Goal: Communication & Community: Participate in discussion

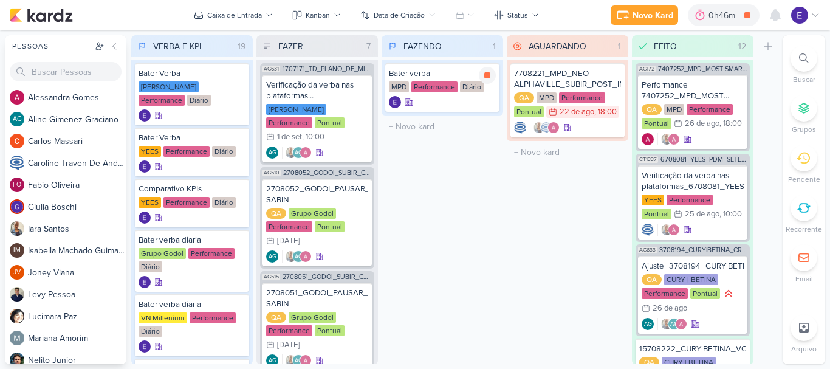
click at [487, 74] on icon at bounding box center [487, 75] width 6 height 6
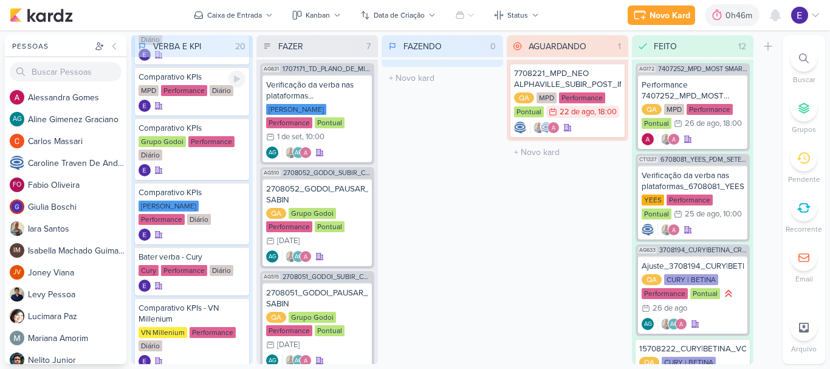
scroll to position [365, 0]
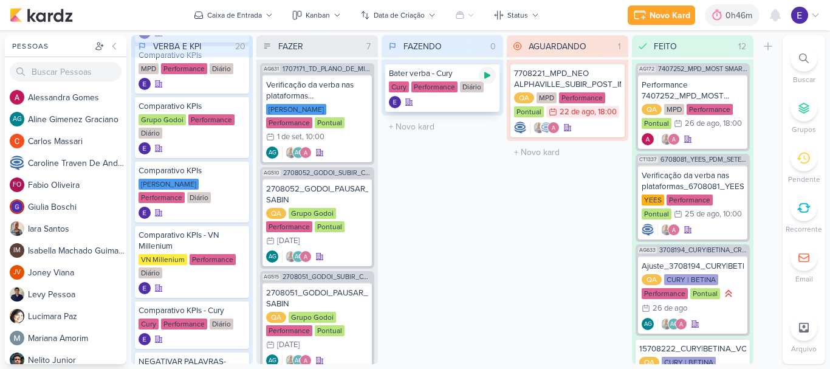
click at [486, 76] on icon at bounding box center [487, 75] width 6 height 7
click at [486, 76] on icon at bounding box center [487, 75] width 6 height 6
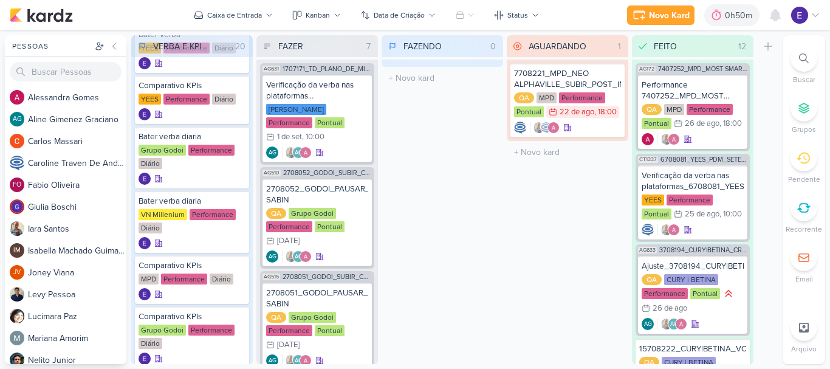
scroll to position [122, 0]
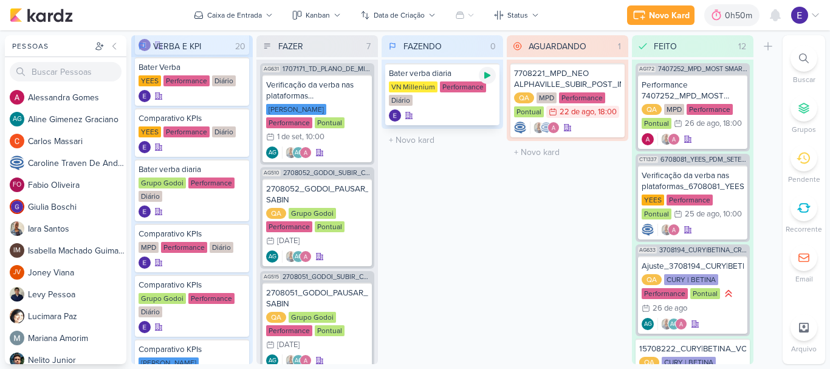
click at [486, 78] on icon at bounding box center [487, 75] width 6 height 7
click at [777, 12] on div "2" at bounding box center [782, 9] width 10 height 10
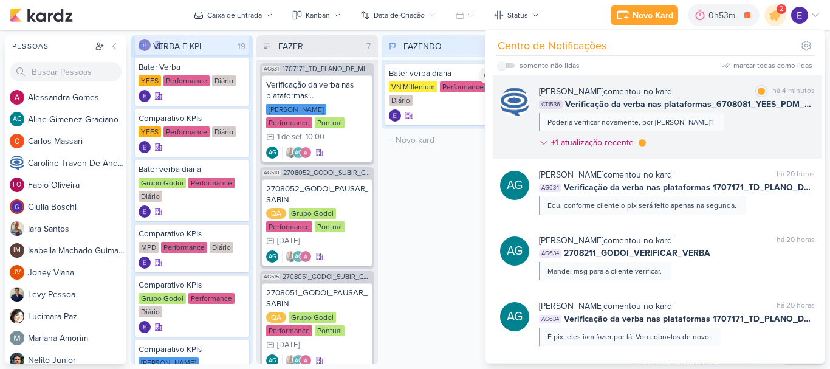
click at [784, 122] on div "[PERSON_NAME] comentou no kard marcar como lida há 4 minutos CT1536 Verificação…" at bounding box center [677, 119] width 276 height 69
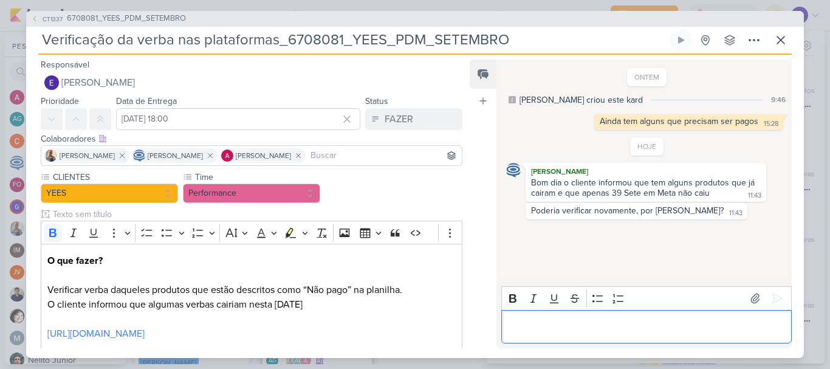
click at [689, 328] on p "Editor editing area: main" at bounding box center [647, 326] width 278 height 15
click at [776, 46] on icon at bounding box center [781, 40] width 15 height 15
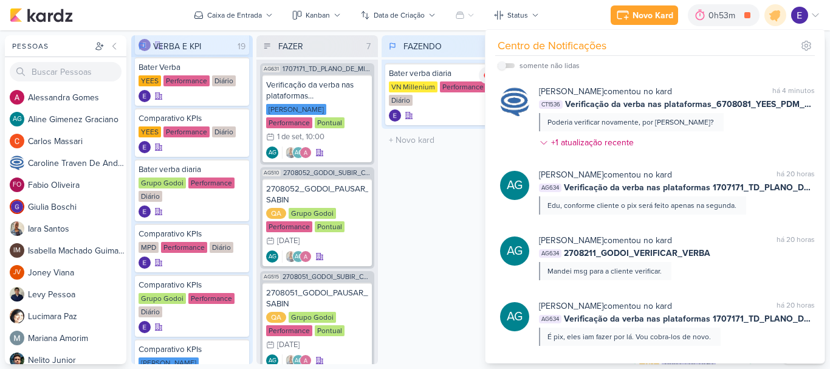
click at [396, 260] on div "FAZENDO 1 Mover Para Esquerda Mover Para Direita [GEOGRAPHIC_DATA] Bater verba …" at bounding box center [443, 199] width 122 height 329
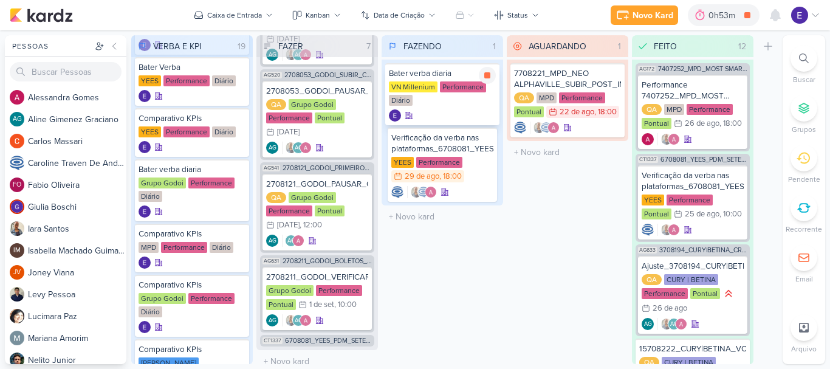
scroll to position [292, 0]
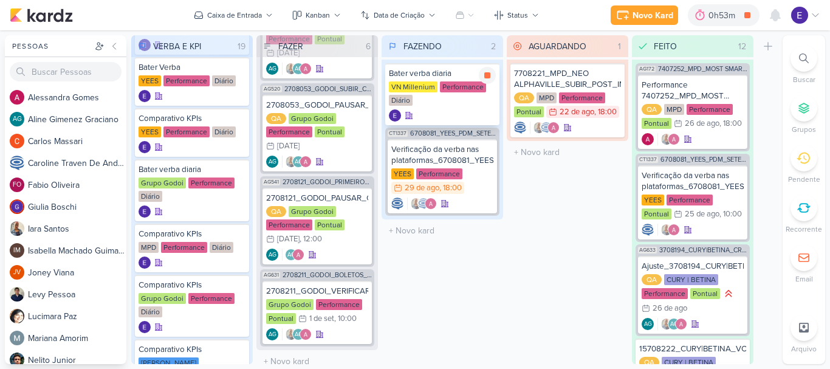
click at [476, 105] on div "VN Millenium Performance Diário" at bounding box center [442, 94] width 107 height 26
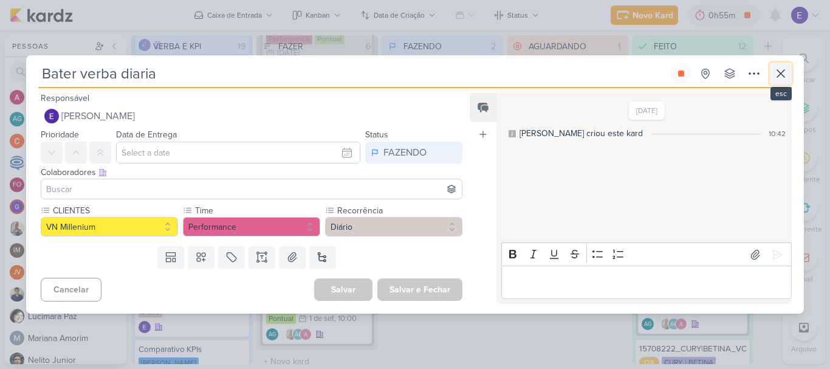
click at [780, 74] on icon at bounding box center [780, 73] width 7 height 7
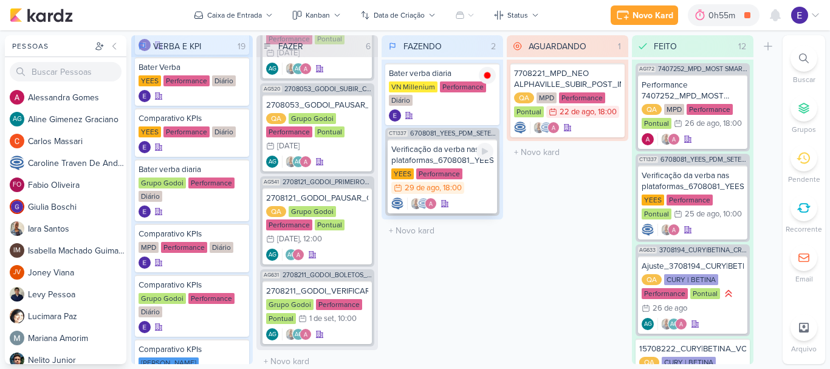
click at [474, 187] on div "YEES Performance 29/8 [DATE] 18:00" at bounding box center [442, 181] width 102 height 27
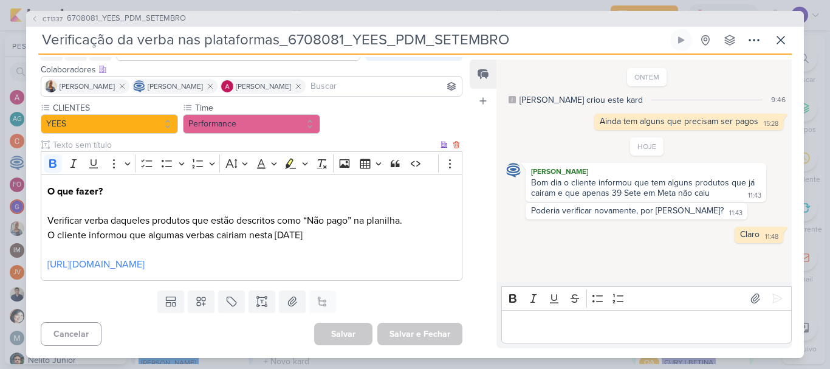
scroll to position [84, 0]
click at [145, 260] on link "[URL][DOMAIN_NAME]" at bounding box center [95, 264] width 97 height 12
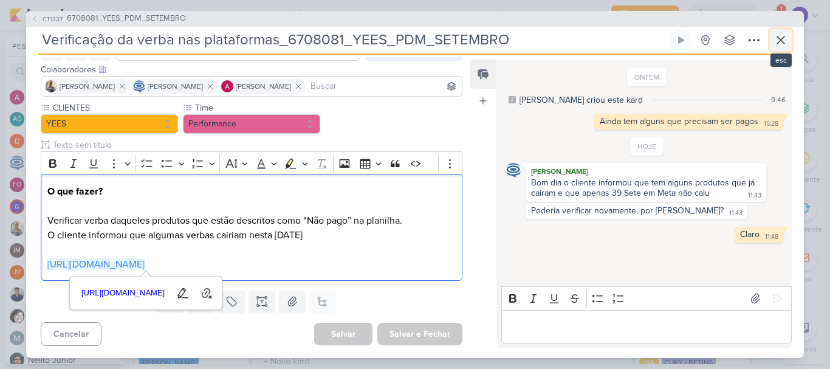
click at [780, 40] on icon at bounding box center [781, 40] width 15 height 15
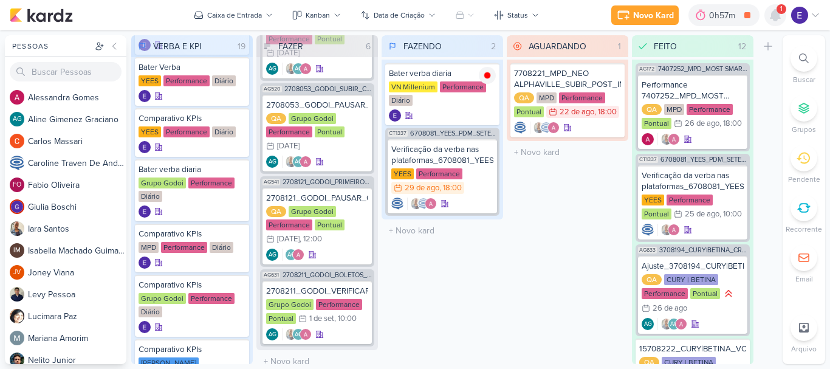
click at [776, 14] on icon at bounding box center [776, 15] width 10 height 11
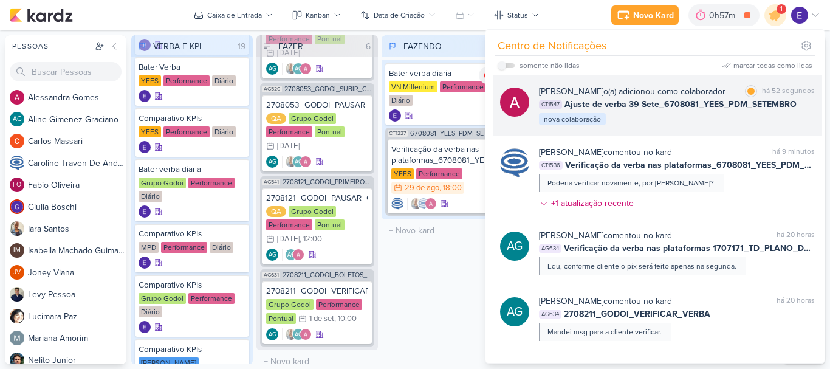
click at [762, 116] on div "[PERSON_NAME] o(a) adicionou como colaborador marcar como lida há 52 segundos C…" at bounding box center [677, 105] width 276 height 41
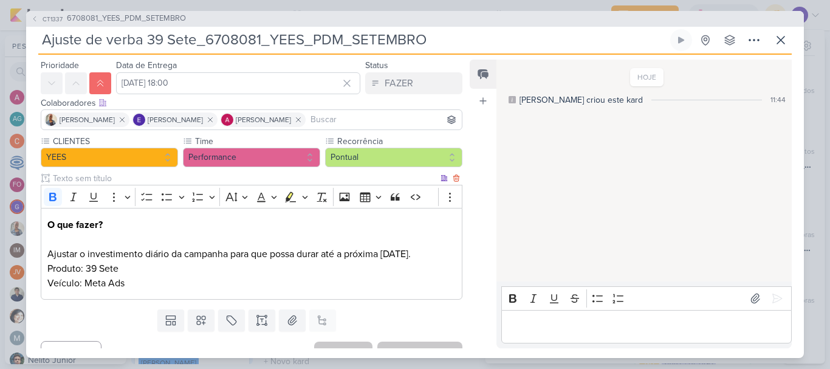
scroll to position [55, 0]
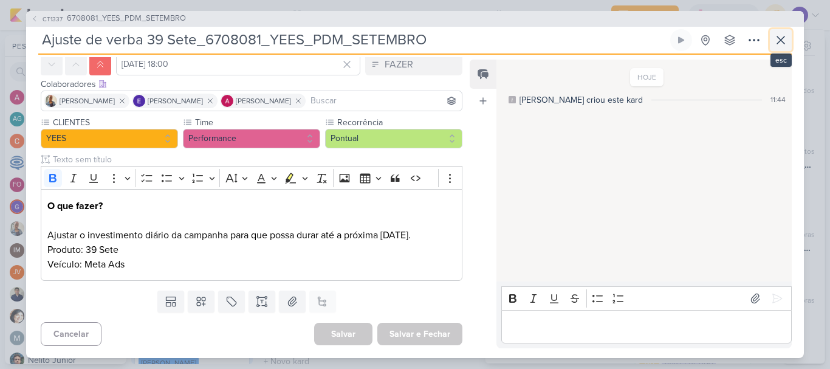
click at [786, 43] on icon at bounding box center [781, 40] width 15 height 15
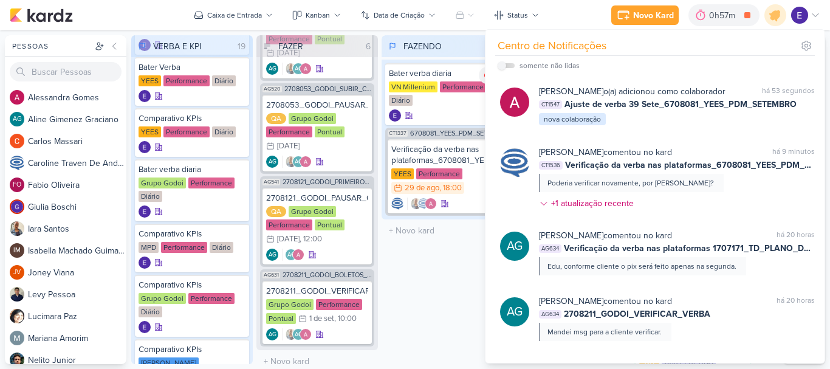
click at [448, 298] on div "FAZENDO 2 Mover Para Esquerda Mover Para Direita [GEOGRAPHIC_DATA] Bater verba …" at bounding box center [443, 199] width 122 height 329
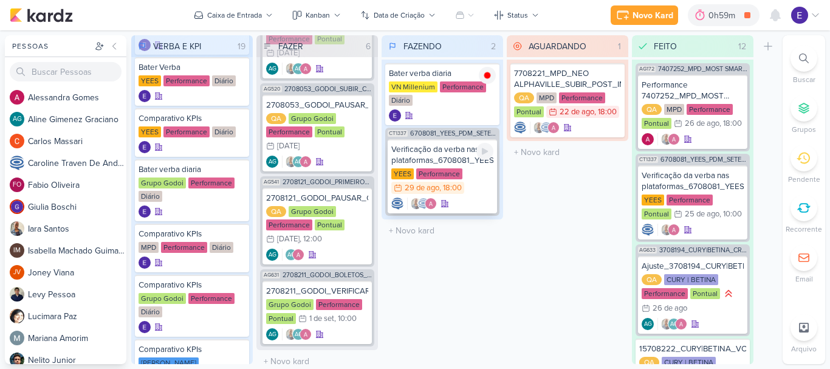
click at [491, 188] on div "YEES Performance 29/8 [DATE] 18:00" at bounding box center [442, 181] width 102 height 27
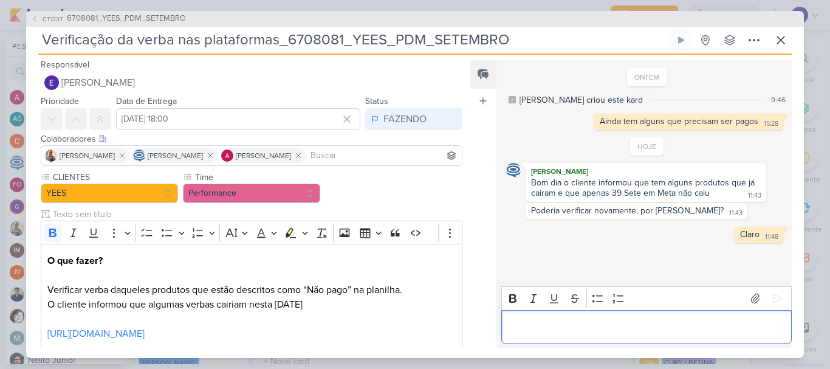
click at [590, 322] on p "Editor editing area: main" at bounding box center [647, 326] width 278 height 15
click at [777, 43] on icon at bounding box center [780, 39] width 7 height 7
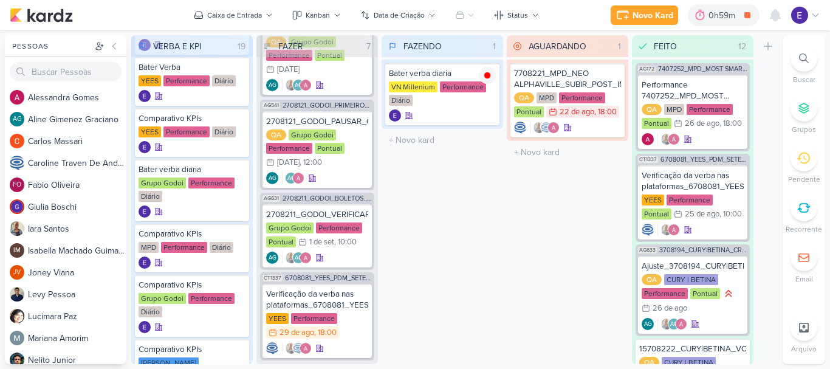
scroll to position [382, 0]
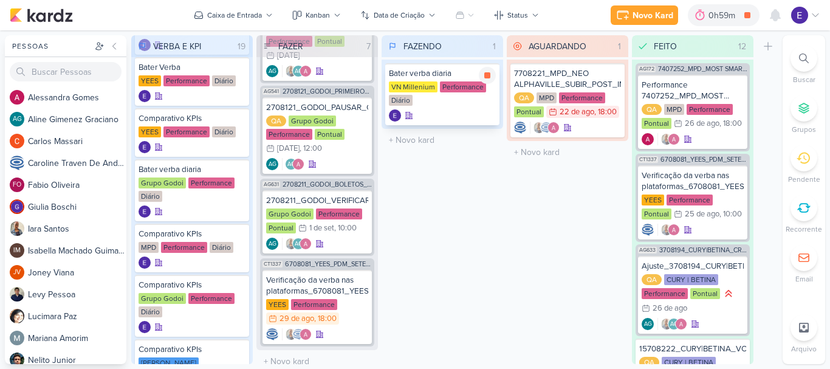
click at [438, 103] on div "VN Millenium Performance Diário" at bounding box center [442, 94] width 107 height 26
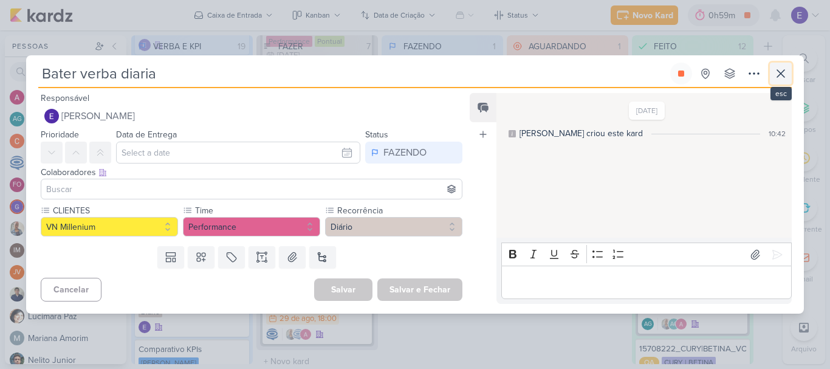
click at [775, 80] on icon at bounding box center [781, 73] width 15 height 15
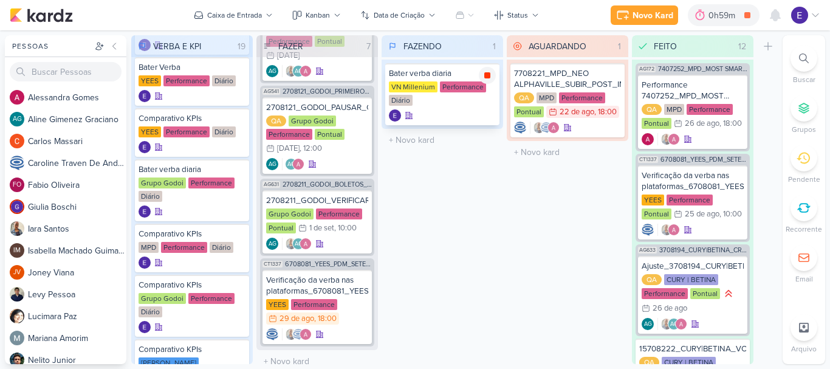
click at [482, 76] on div at bounding box center [487, 75] width 17 height 17
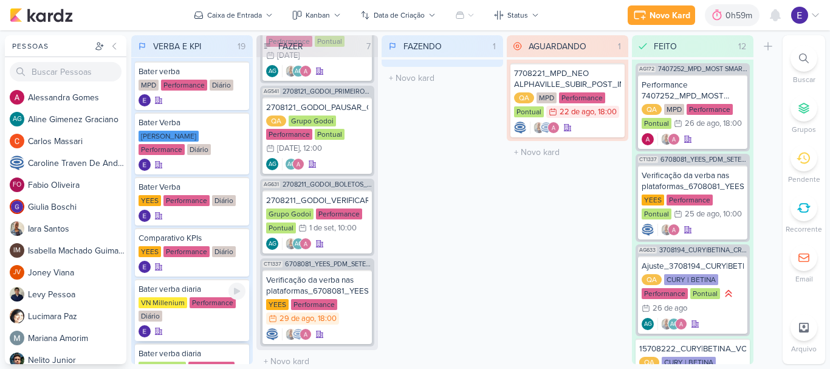
scroll to position [0, 0]
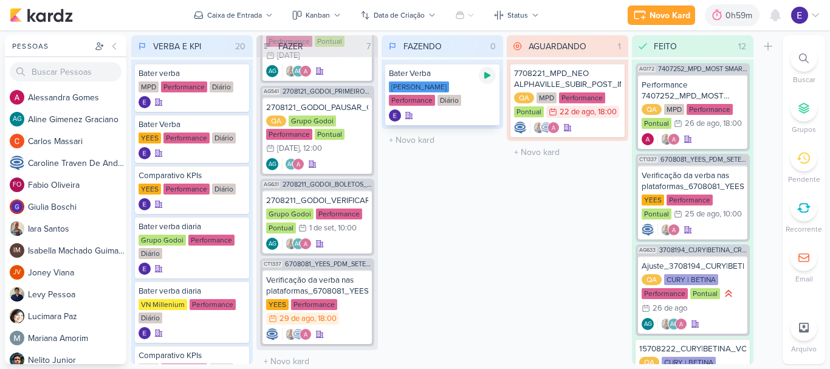
click at [491, 75] on icon at bounding box center [488, 76] width 10 height 10
click at [339, 312] on div "29/8 [DATE] 18:00" at bounding box center [302, 318] width 73 height 12
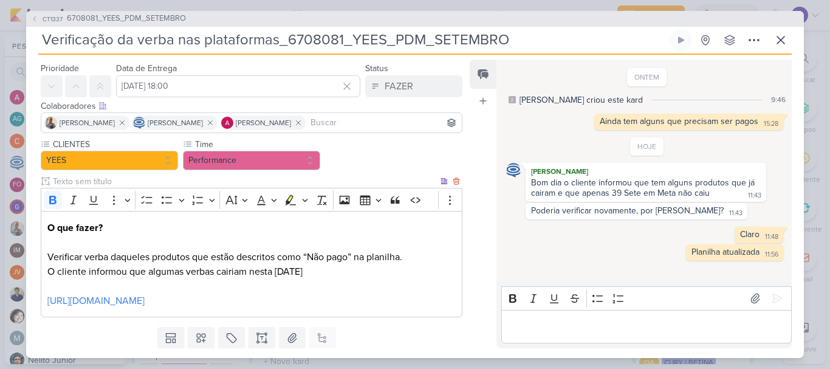
scroll to position [61, 0]
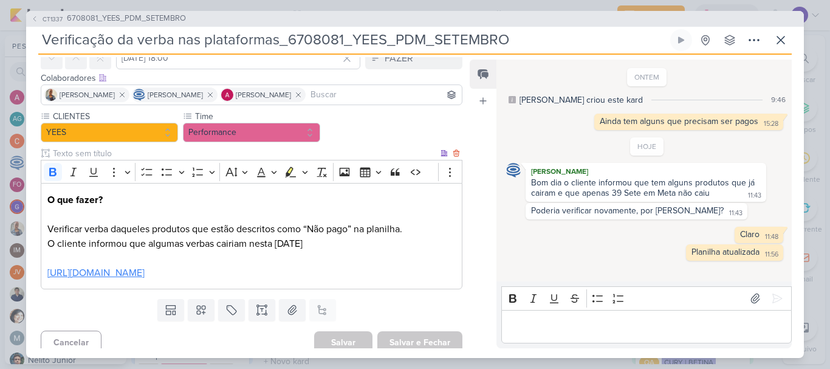
click at [145, 279] on link "[URL][DOMAIN_NAME]" at bounding box center [95, 273] width 97 height 12
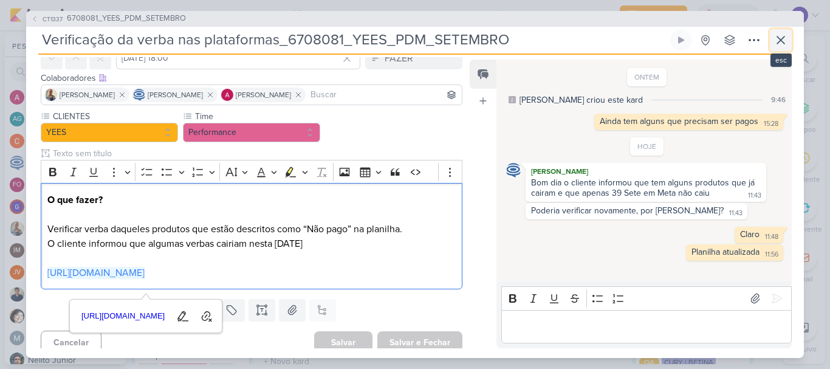
click at [787, 42] on icon at bounding box center [781, 40] width 15 height 15
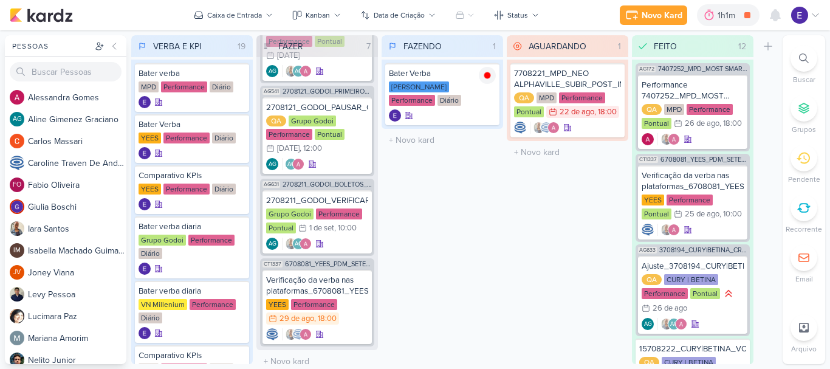
click at [445, 294] on div "FAZENDO 1 Mover Para Esquerda Mover Para Direita [GEOGRAPHIC_DATA] Bater Verba …" at bounding box center [443, 199] width 122 height 329
click at [356, 314] on div "Verificação da verba nas plataformas_6708081_YEES_PDM_SETEMBRO [GEOGRAPHIC_DATA…" at bounding box center [317, 307] width 109 height 74
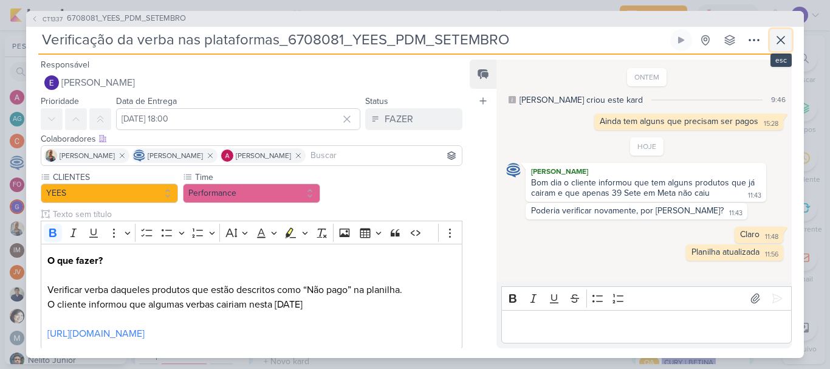
click at [782, 41] on icon at bounding box center [780, 39] width 7 height 7
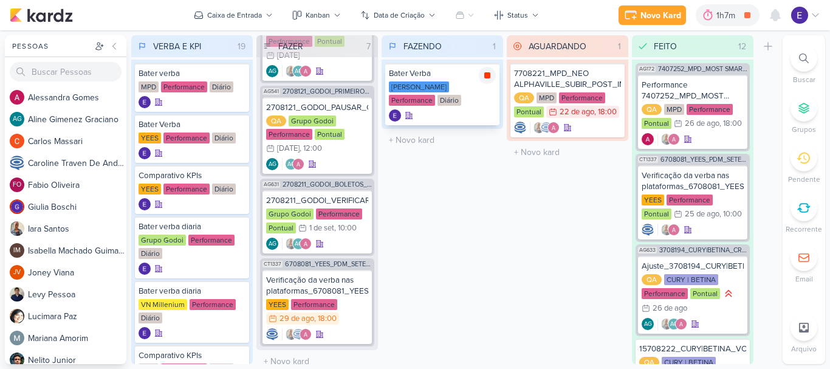
click at [490, 77] on icon at bounding box center [487, 75] width 6 height 6
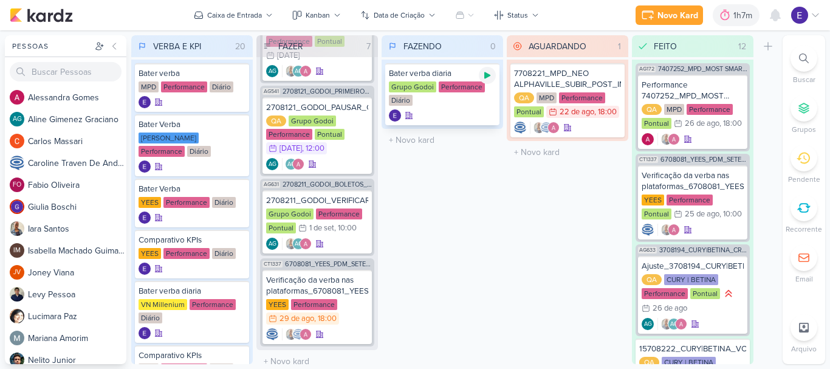
click at [486, 76] on icon at bounding box center [487, 75] width 6 height 7
click at [319, 311] on div "YEES Performance 29/8 [DATE] 18:00" at bounding box center [317, 312] width 102 height 27
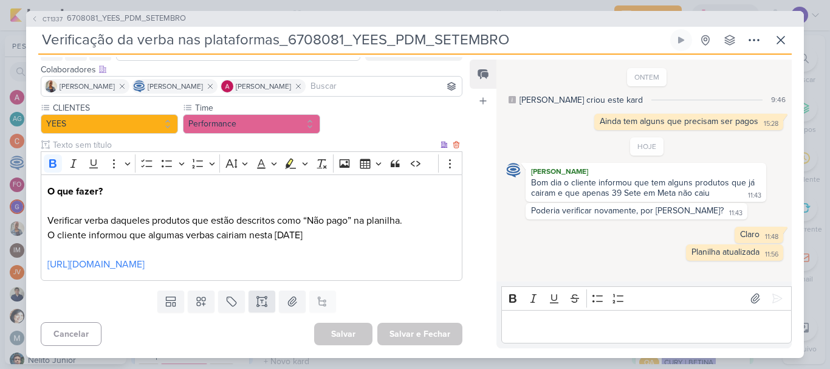
scroll to position [84, 0]
click at [145, 260] on link "[URL][DOMAIN_NAME]" at bounding box center [95, 264] width 97 height 12
click at [774, 36] on icon at bounding box center [781, 40] width 15 height 15
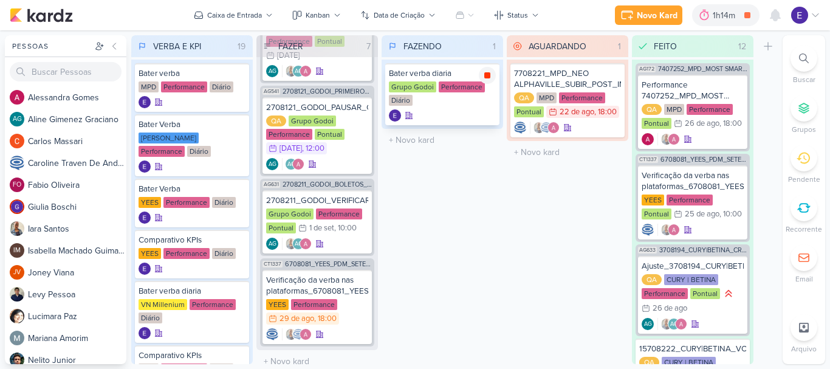
click at [488, 74] on icon at bounding box center [487, 75] width 6 height 6
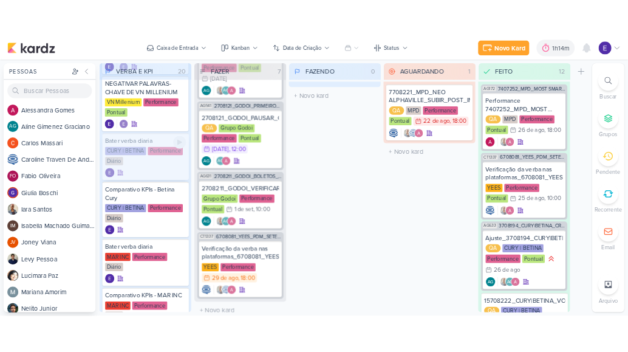
scroll to position [897, 0]
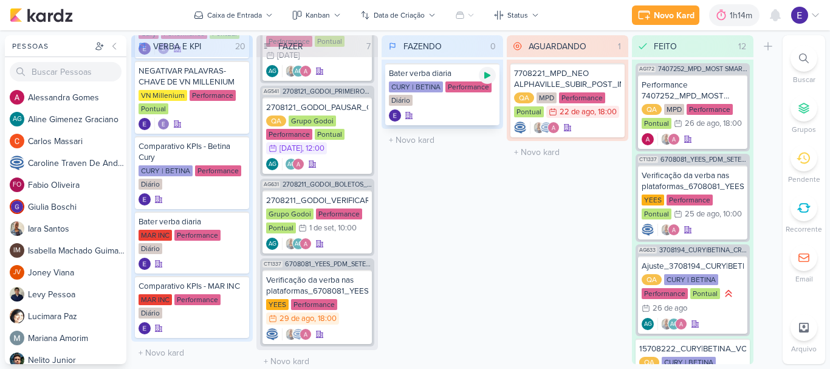
click at [491, 74] on icon at bounding box center [488, 76] width 10 height 10
click at [479, 106] on div "CURY | BETINA Performance Diário" at bounding box center [442, 94] width 107 height 26
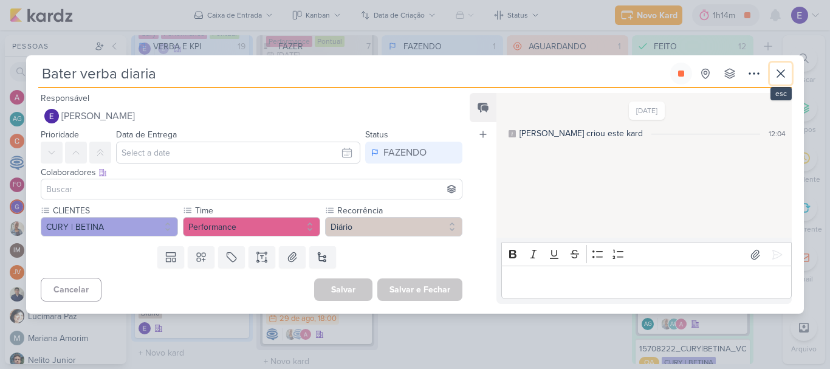
click at [777, 71] on icon at bounding box center [780, 73] width 7 height 7
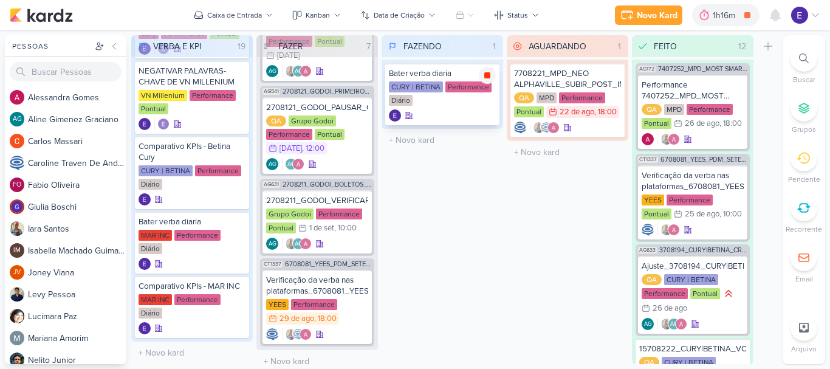
click at [491, 72] on icon at bounding box center [488, 76] width 10 height 10
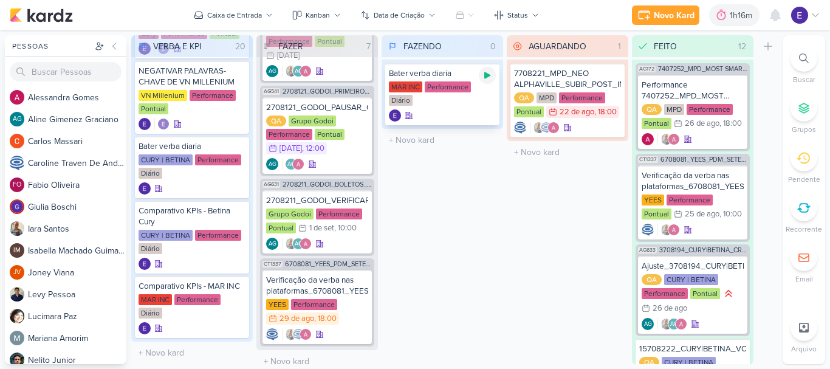
click at [492, 74] on icon at bounding box center [488, 76] width 10 height 10
click at [486, 77] on icon at bounding box center [487, 75] width 6 height 6
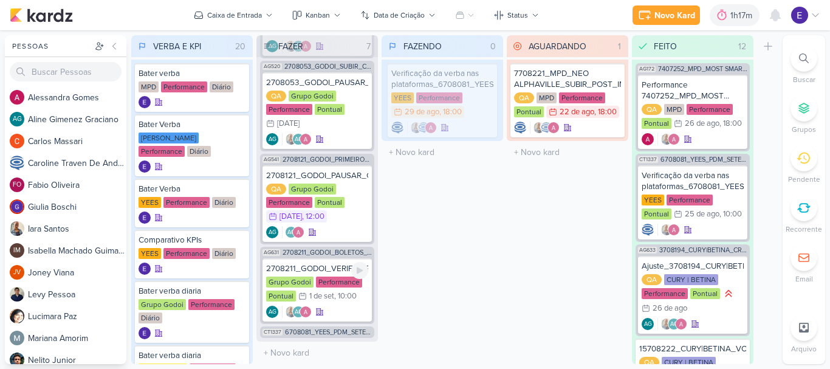
scroll to position [306, 0]
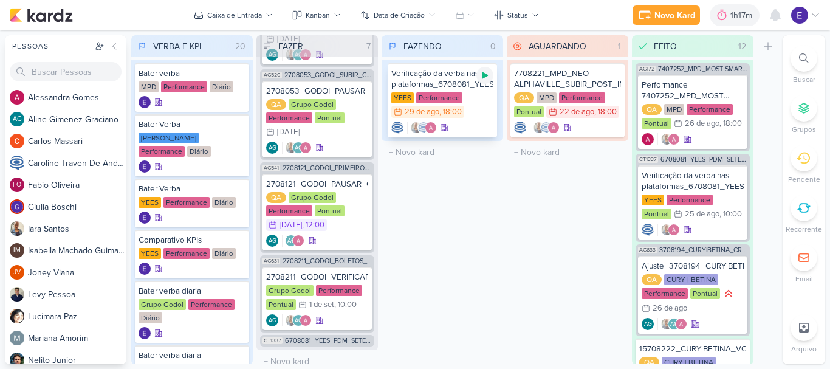
click at [480, 76] on icon at bounding box center [485, 76] width 10 height 10
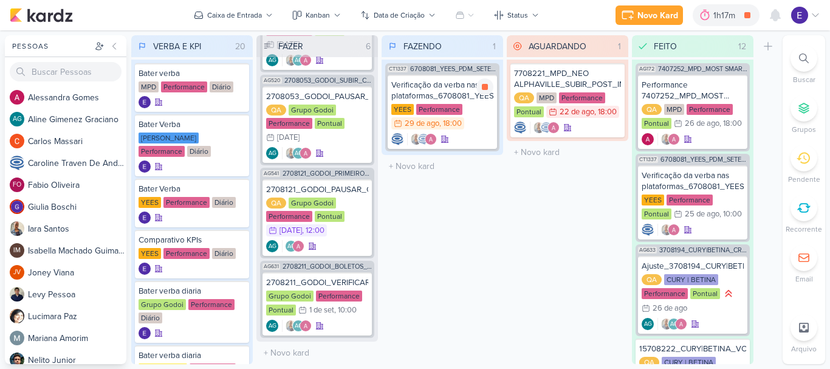
scroll to position [292, 0]
